Goal: Transaction & Acquisition: Download file/media

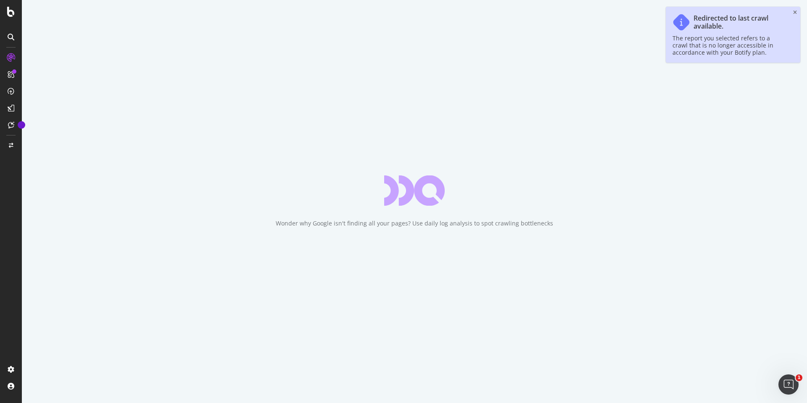
click at [69, 53] on div "Wonder why Google isn't finding all your pages? Use daily log analysis to spot …" at bounding box center [414, 201] width 785 height 403
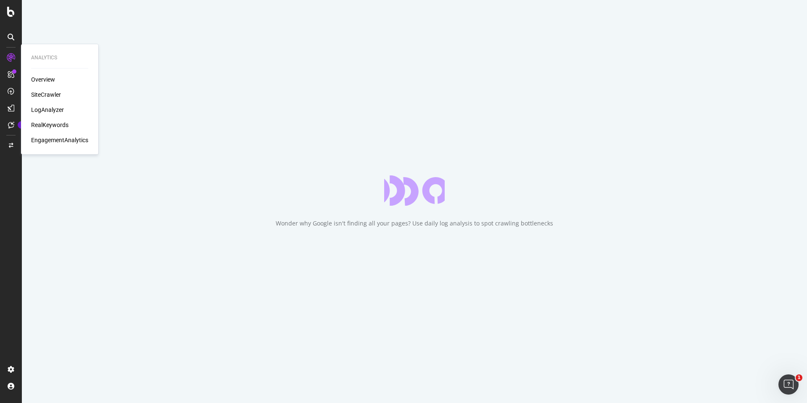
click at [62, 95] on div "SiteCrawler" at bounding box center [59, 94] width 57 height 8
click at [58, 95] on div "SiteCrawler" at bounding box center [46, 94] width 30 height 8
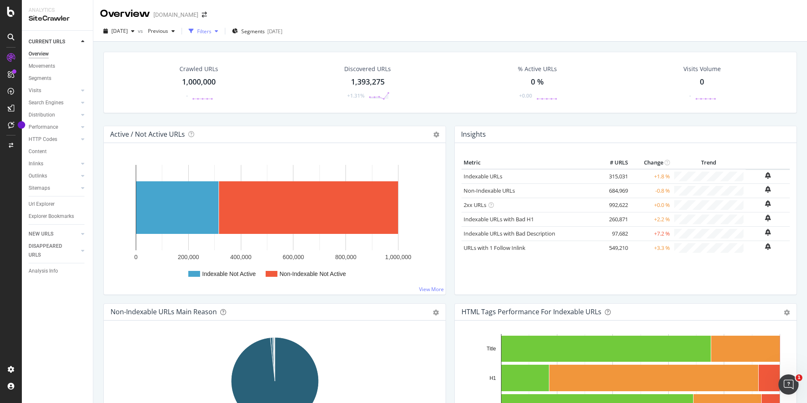
click at [211, 31] on div "Filters" at bounding box center [204, 31] width 14 height 7
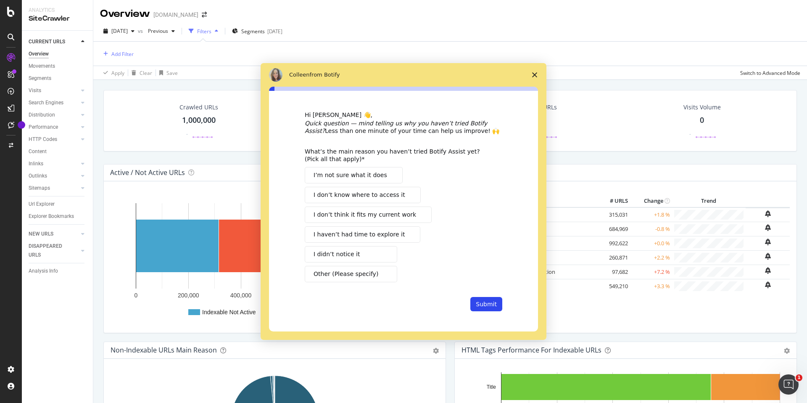
click at [222, 32] on div "Intercom messenger" at bounding box center [403, 201] width 807 height 403
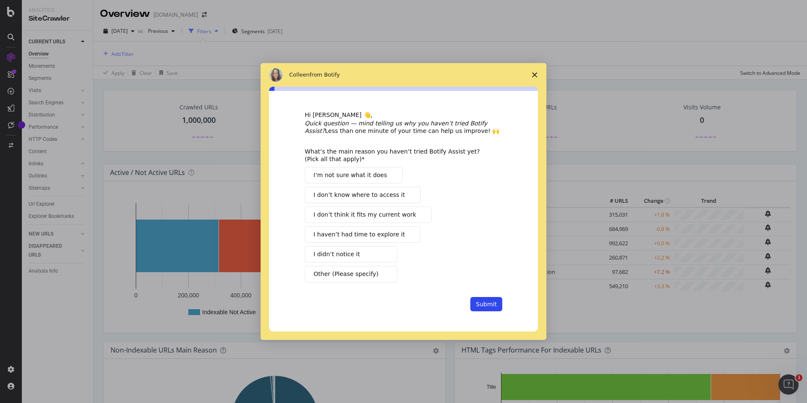
click at [531, 77] on span "Close survey" at bounding box center [535, 75] width 24 height 24
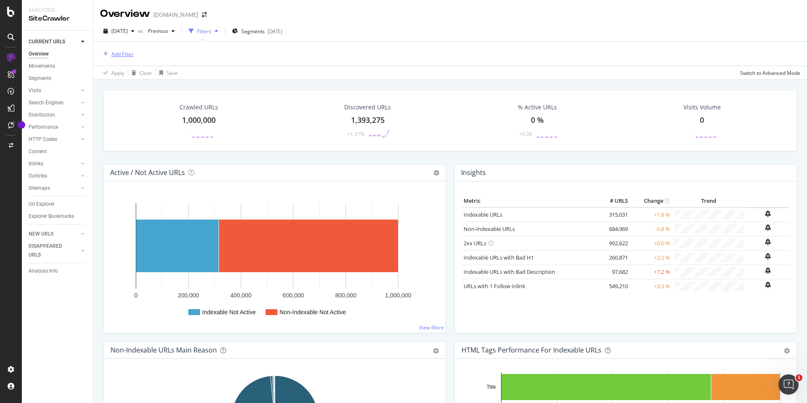
click at [113, 55] on div "Add Filter" at bounding box center [122, 53] width 22 height 7
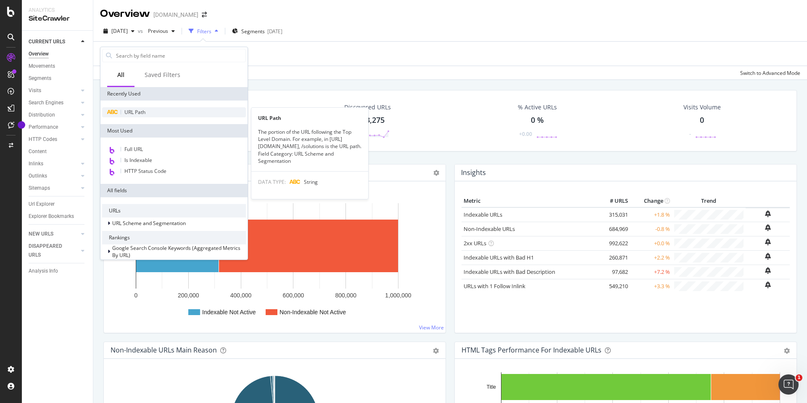
click at [132, 112] on span "URL Path" at bounding box center [134, 111] width 21 height 7
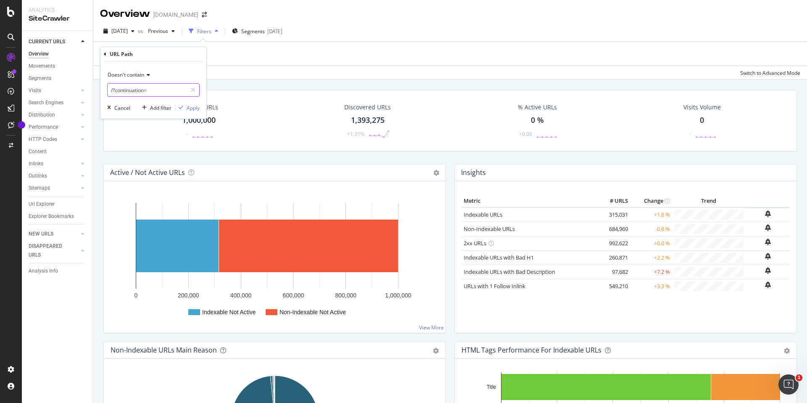
click at [192, 87] on icon at bounding box center [193, 90] width 5 height 6
click at [135, 78] on div "Doesn't contain" at bounding box center [153, 74] width 92 height 13
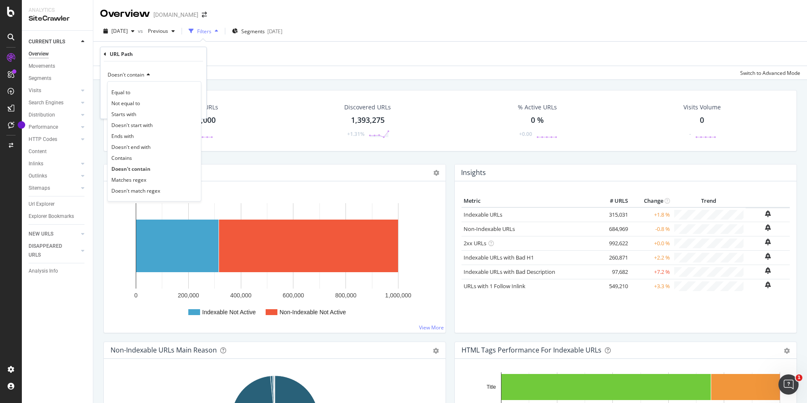
click at [143, 158] on div "Contains" at bounding box center [154, 157] width 90 height 11
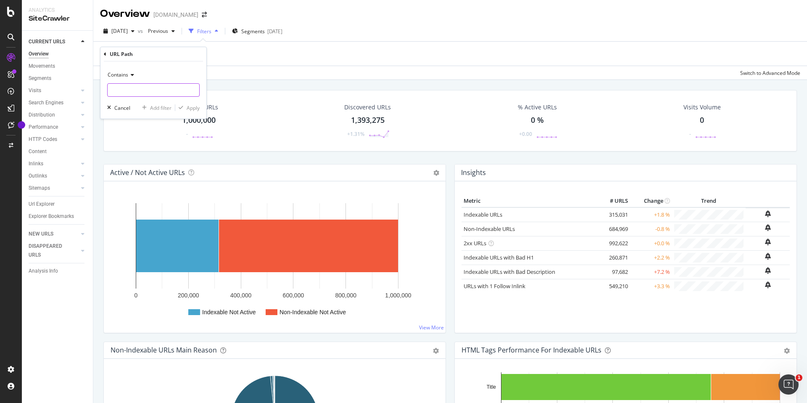
click at [139, 91] on input "text" at bounding box center [154, 89] width 92 height 13
type input "/s/"
click at [200, 106] on div "Contains /s/ Cancel Add filter Apply" at bounding box center [153, 89] width 106 height 57
click at [196, 108] on div "Apply" at bounding box center [193, 107] width 13 height 7
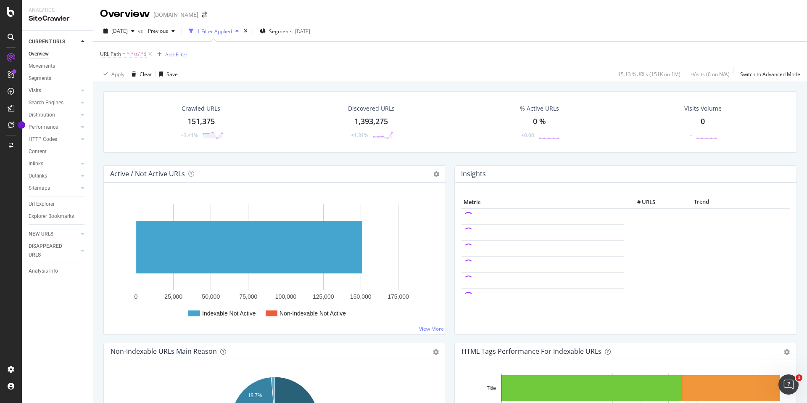
click at [232, 32] on div "1 Filter Applied" at bounding box center [214, 31] width 35 height 7
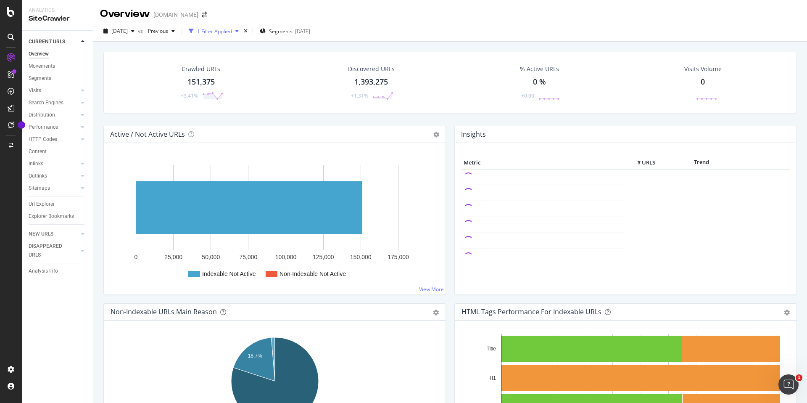
click at [232, 32] on div "1 Filter Applied" at bounding box center [214, 31] width 35 height 7
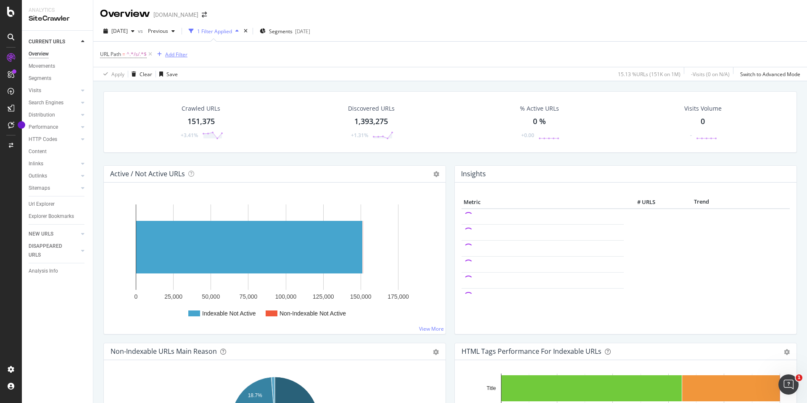
click at [182, 55] on div "Add Filter" at bounding box center [176, 54] width 22 height 7
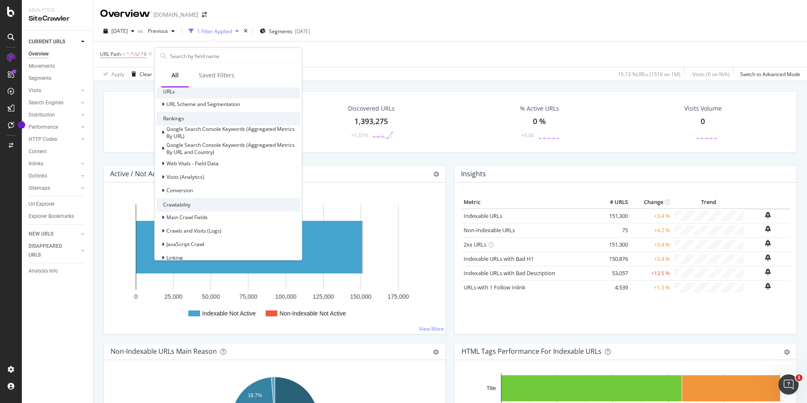
scroll to position [120, 0]
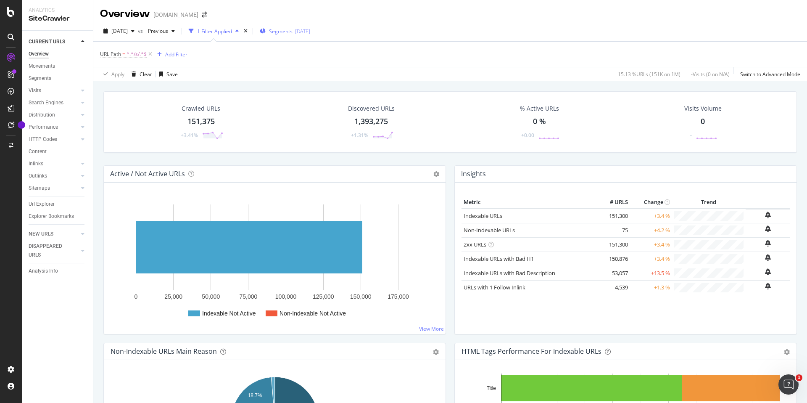
click at [314, 30] on button "Segments [DATE]" at bounding box center [284, 30] width 57 height 13
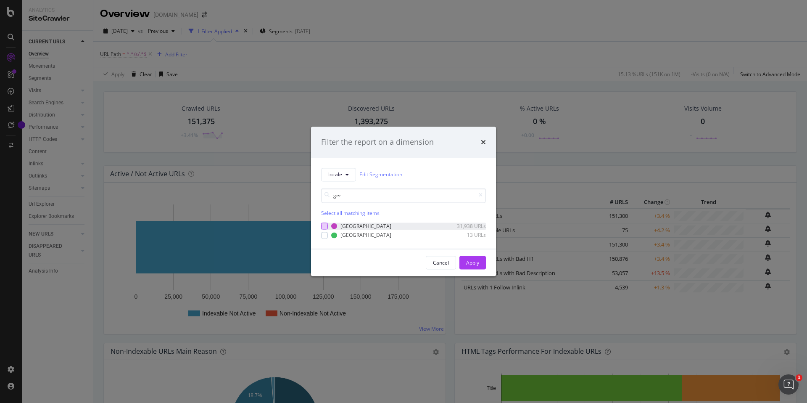
type input "ger"
click at [323, 225] on div "modal" at bounding box center [324, 226] width 7 height 7
click at [480, 261] on button "Apply" at bounding box center [472, 262] width 26 height 13
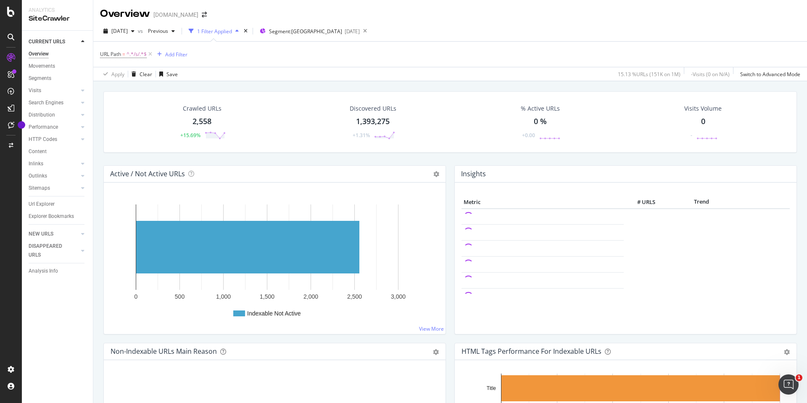
click at [205, 118] on div "2,558" at bounding box center [202, 121] width 19 height 11
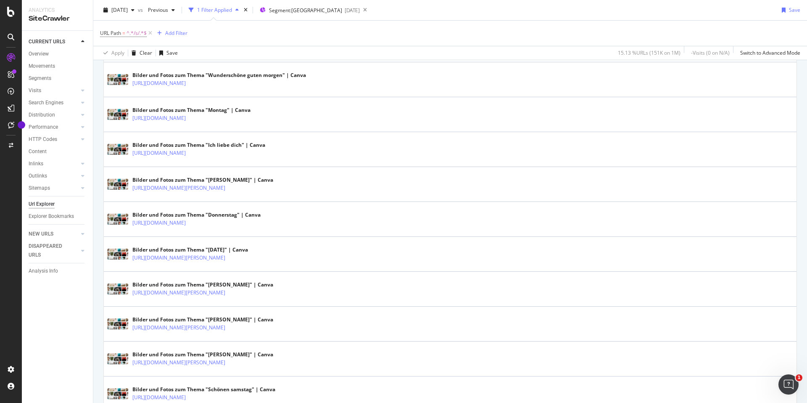
scroll to position [1665, 0]
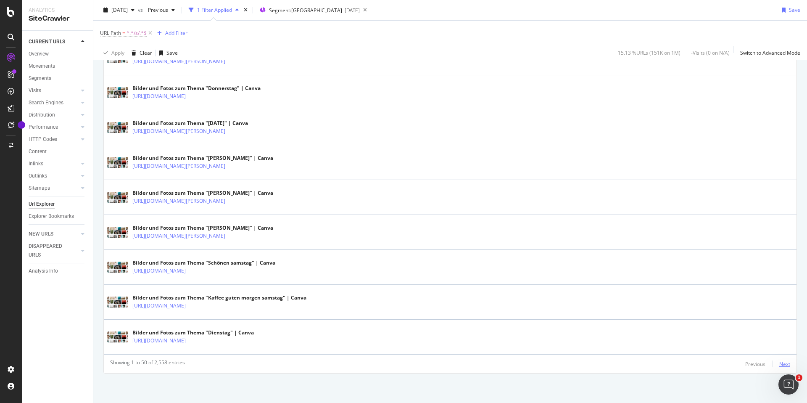
click at [785, 363] on div "Next" at bounding box center [784, 363] width 11 height 7
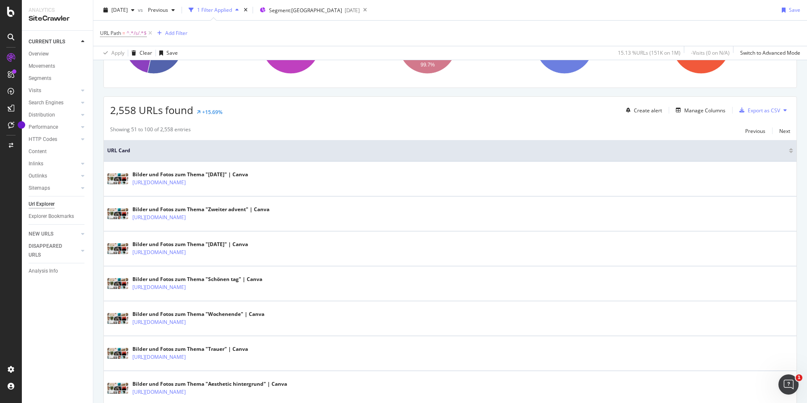
scroll to position [0, 0]
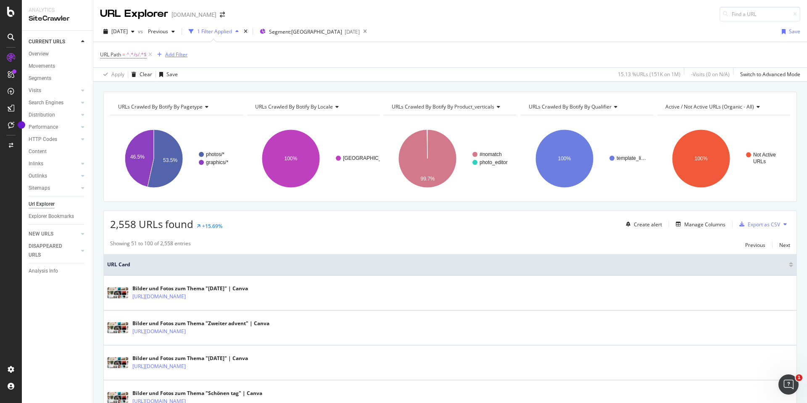
click at [178, 54] on div "Add Filter" at bounding box center [176, 54] width 22 height 7
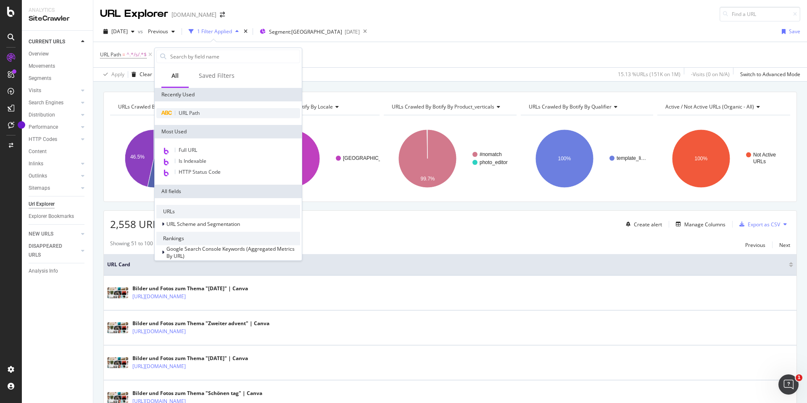
click at [190, 114] on span "URL Path" at bounding box center [189, 112] width 21 height 7
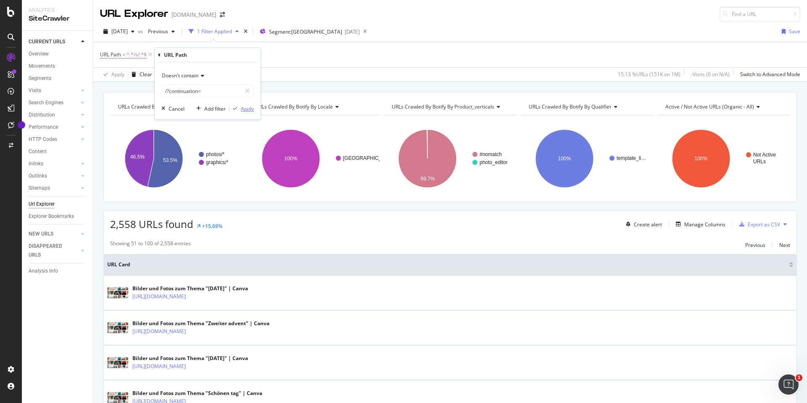
click at [245, 108] on div "Apply" at bounding box center [247, 108] width 13 height 7
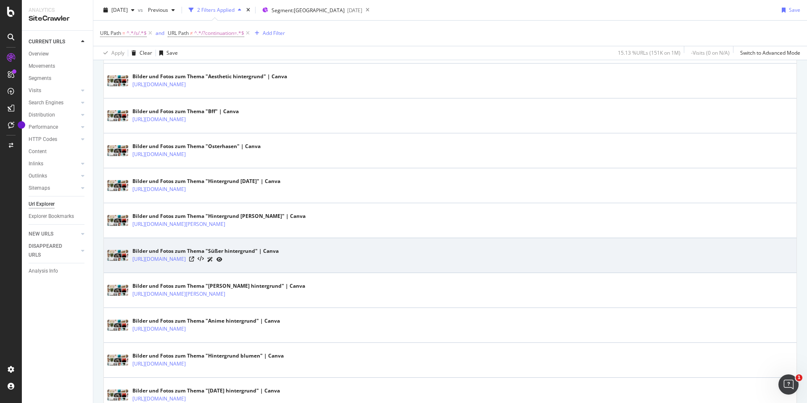
scroll to position [422, 0]
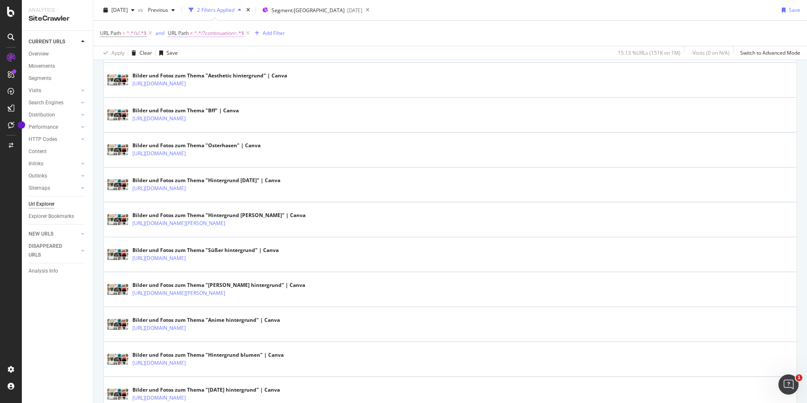
click at [191, 34] on span "≠" at bounding box center [191, 32] width 3 height 7
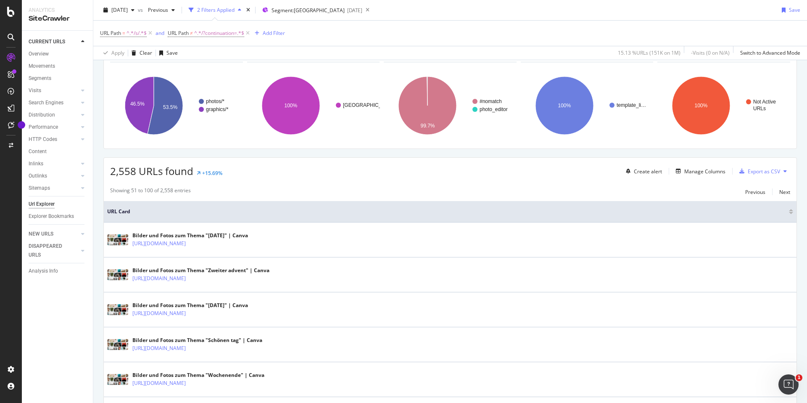
scroll to position [0, 0]
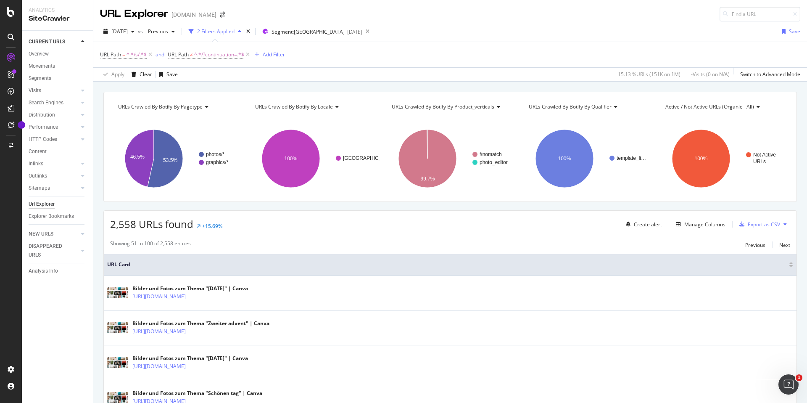
click at [775, 223] on div "Export as CSV" at bounding box center [764, 224] width 32 height 7
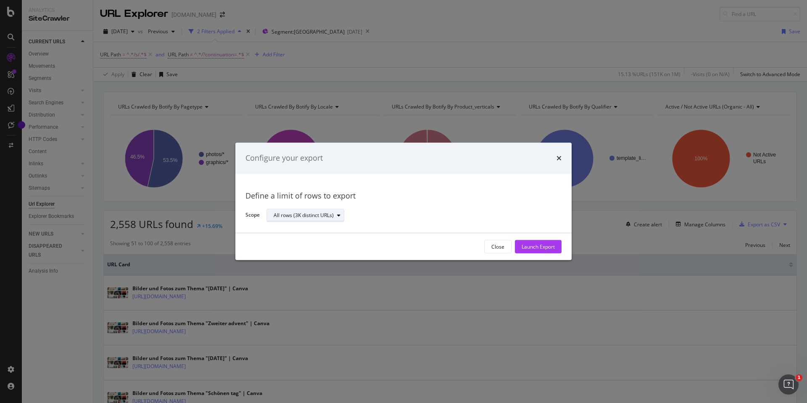
click at [333, 219] on div "All rows (3K distinct URLs)" at bounding box center [309, 215] width 70 height 12
click at [543, 248] on div "Launch Export" at bounding box center [538, 246] width 33 height 7
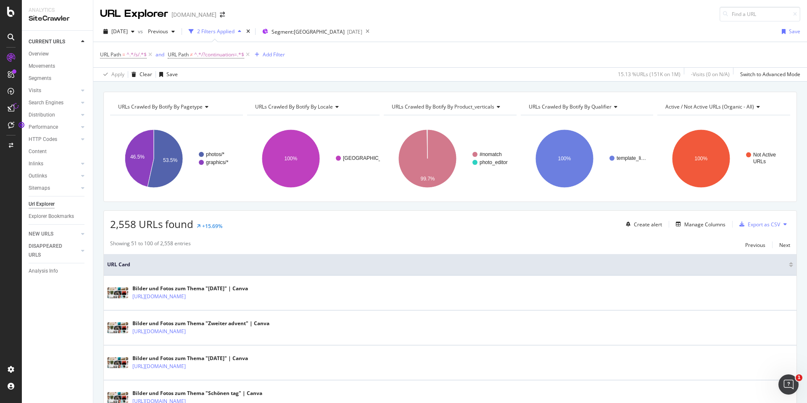
click at [11, 111] on icon at bounding box center [11, 108] width 7 height 7
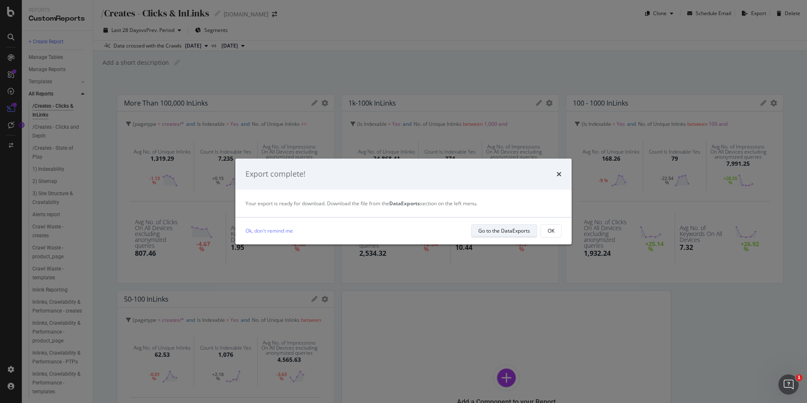
click at [498, 232] on div "Go to the DataExports" at bounding box center [504, 230] width 52 height 7
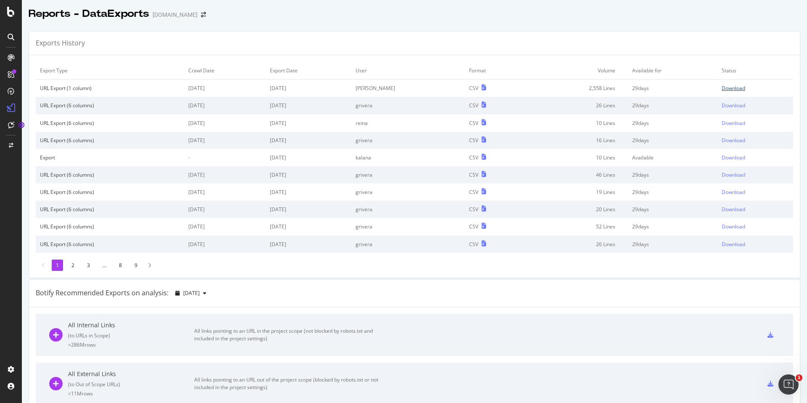
click at [729, 88] on div "Download" at bounding box center [734, 87] width 24 height 7
click at [11, 58] on icon at bounding box center [11, 57] width 7 height 7
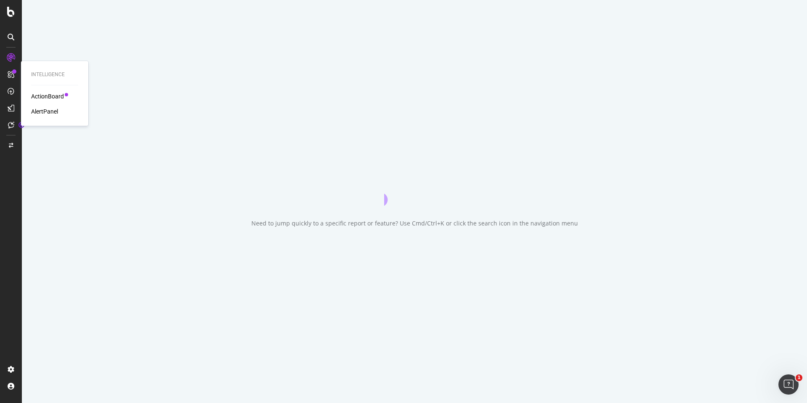
click at [12, 76] on icon at bounding box center [11, 74] width 7 height 7
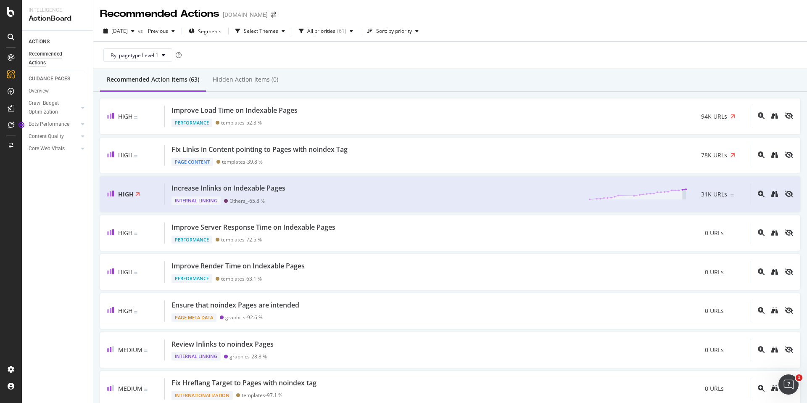
click at [9, 54] on icon at bounding box center [11, 57] width 7 height 7
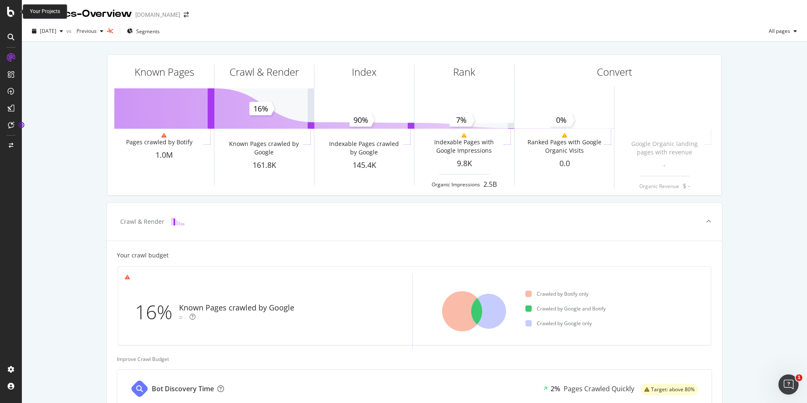
click at [18, 14] on div at bounding box center [11, 12] width 20 height 10
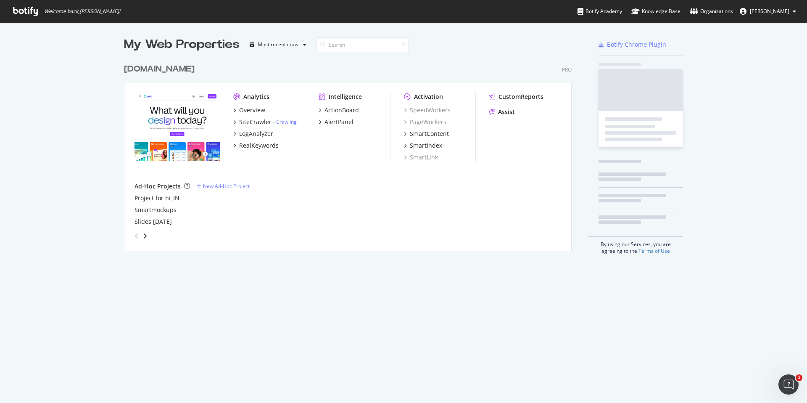
scroll to position [403, 807]
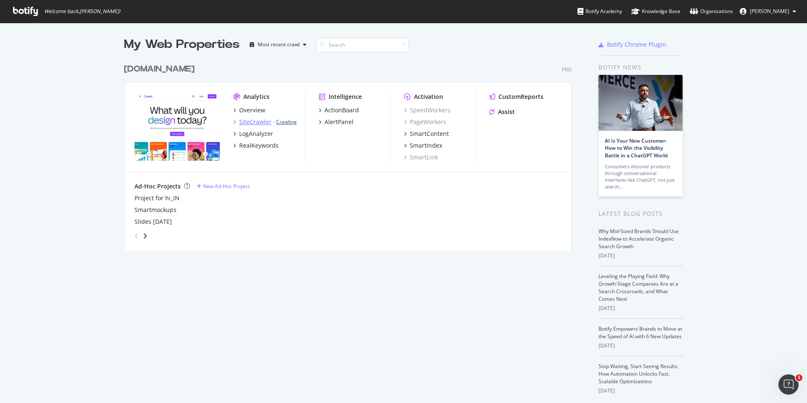
click at [289, 122] on link "Crawling" at bounding box center [286, 121] width 21 height 7
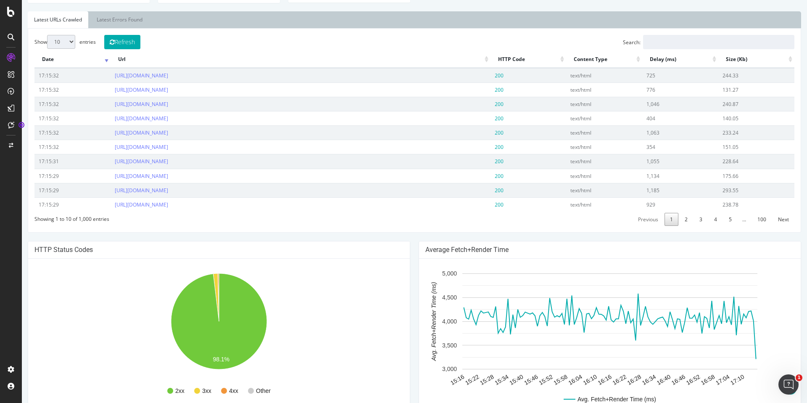
scroll to position [319, 0]
